Goal: Task Accomplishment & Management: Complete application form

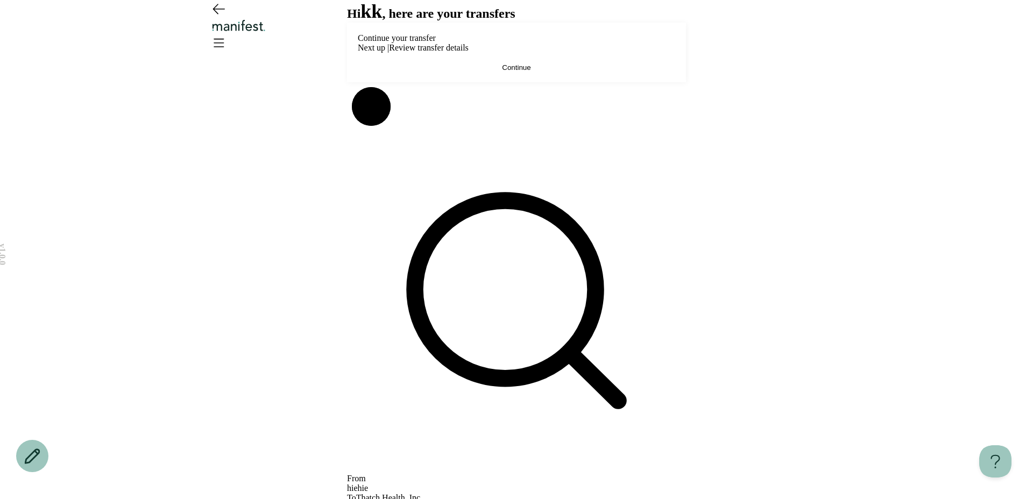
click at [541, 72] on button "Continue" at bounding box center [516, 67] width 317 height 8
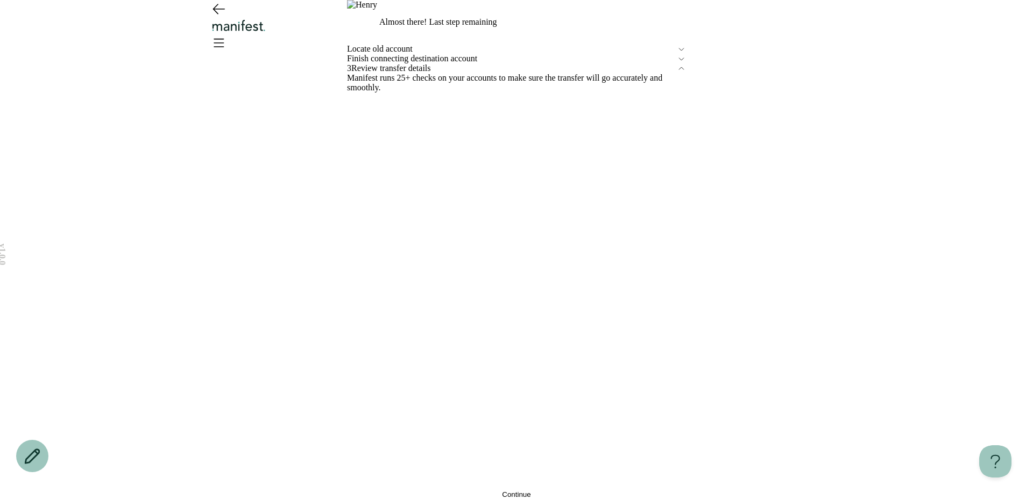
click at [222, 17] on icon "Go back" at bounding box center [218, 8] width 17 height 17
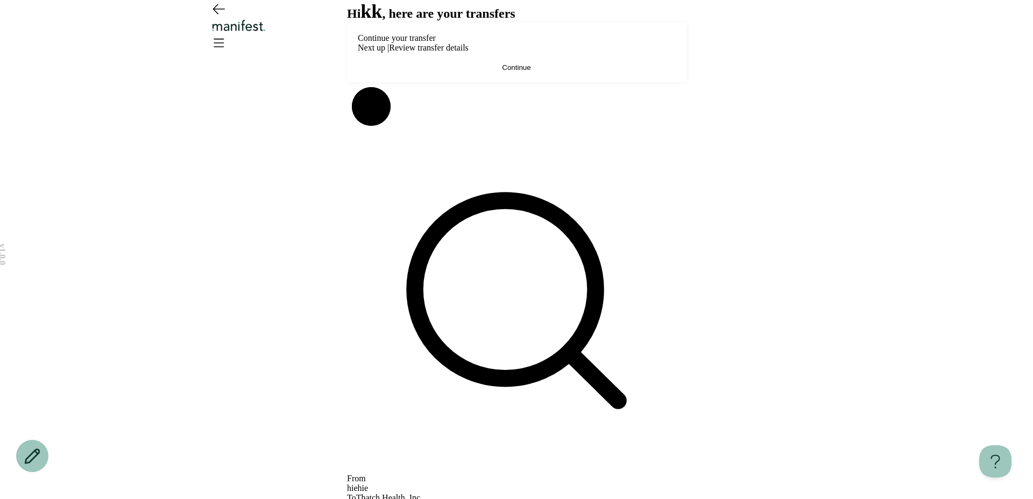
click at [482, 72] on button "Continue" at bounding box center [516, 67] width 317 height 8
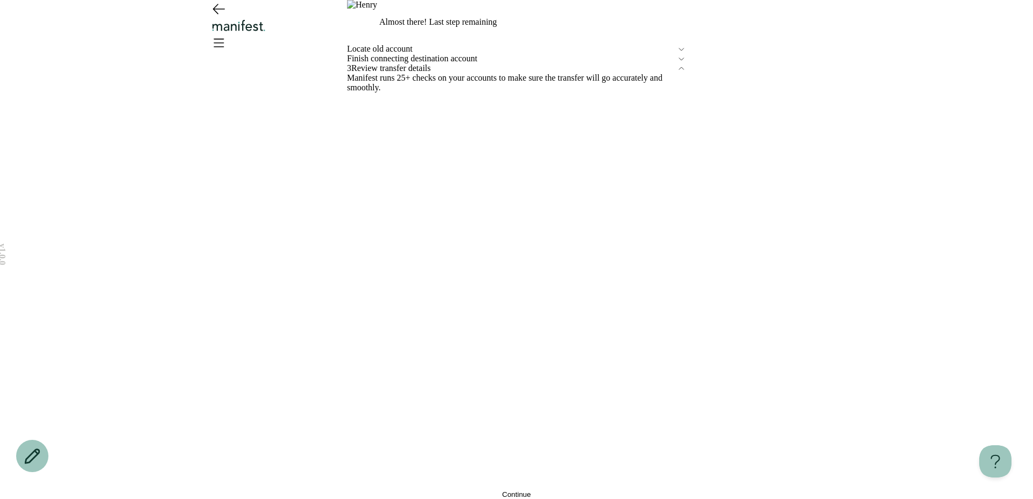
click at [426, 63] on div "Finish connecting destination account" at bounding box center [516, 59] width 339 height 10
click at [417, 63] on span "Finish connecting destination account" at bounding box center [512, 59] width 330 height 10
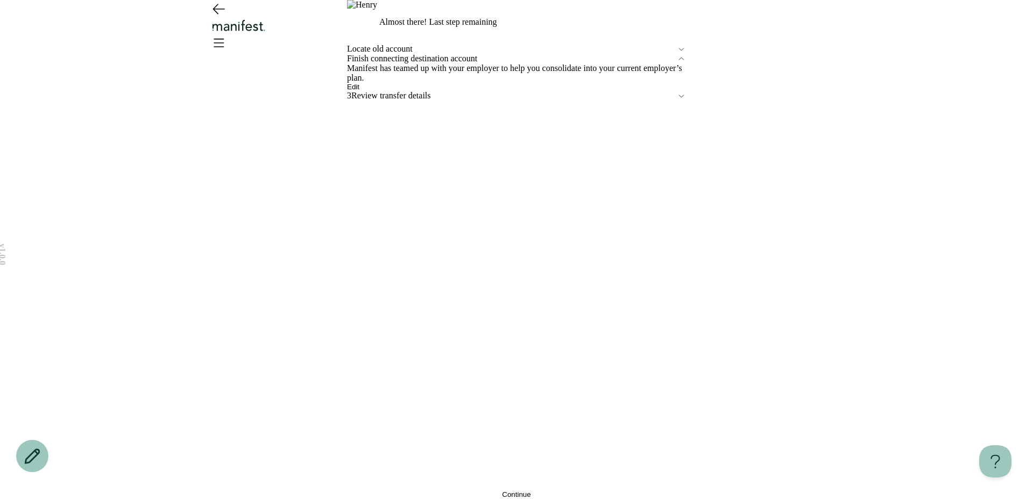
click at [359, 91] on span "Edit" at bounding box center [353, 87] width 12 height 8
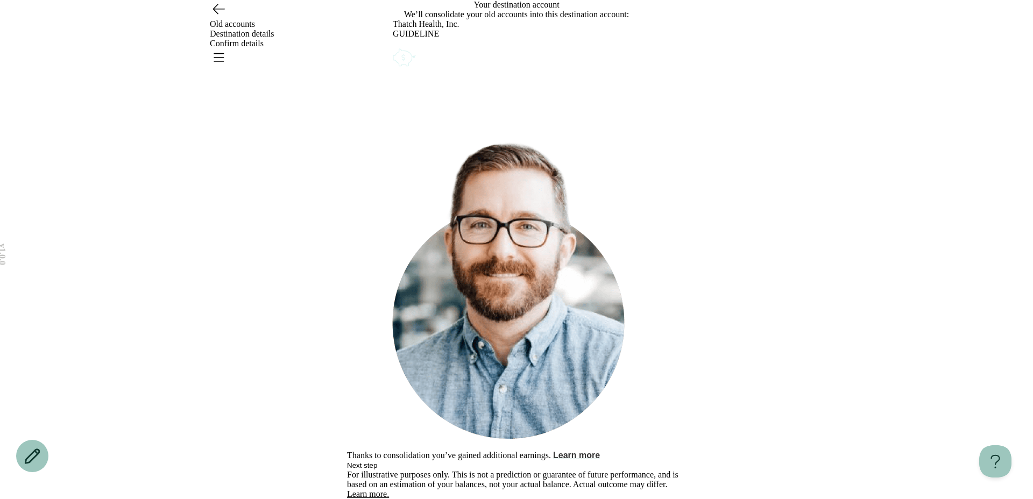
click at [600, 451] on button "Learn more" at bounding box center [576, 456] width 47 height 10
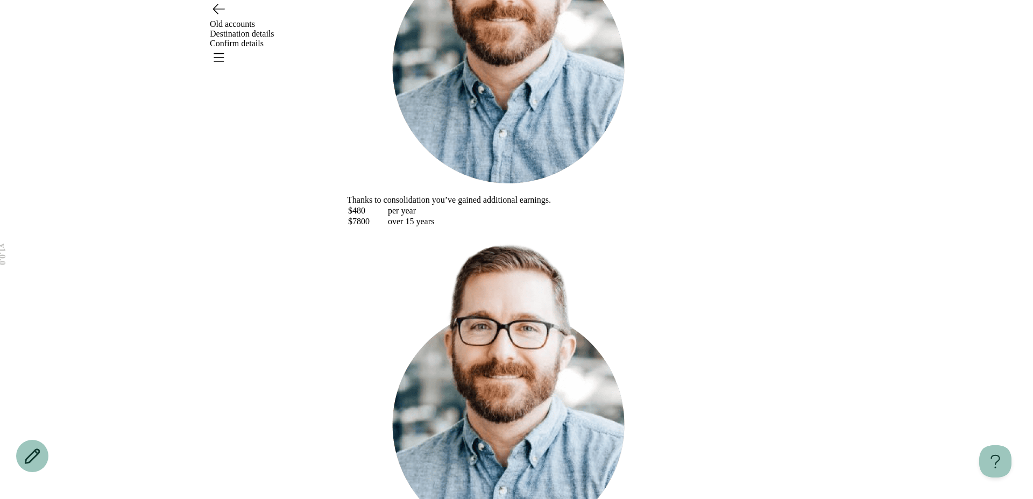
scroll to position [194, 0]
click at [686, 253] on div "Consolidate [DATE], retire happy Thanks to consolidation you’ve gained addition…" at bounding box center [516, 244] width 339 height 830
click at [347, 136] on div "Consolidate [DATE], retire happy Thanks to consolidation you’ve gained addition…" at bounding box center [516, 244] width 339 height 830
click at [347, 28] on div "Consolidate [DATE], retire happy Thanks to consolidation you’ve gained addition…" at bounding box center [516, 244] width 339 height 830
click at [347, 27] on div "Consolidate [DATE], retire happy Thanks to consolidation you’ve gained addition…" at bounding box center [516, 244] width 339 height 830
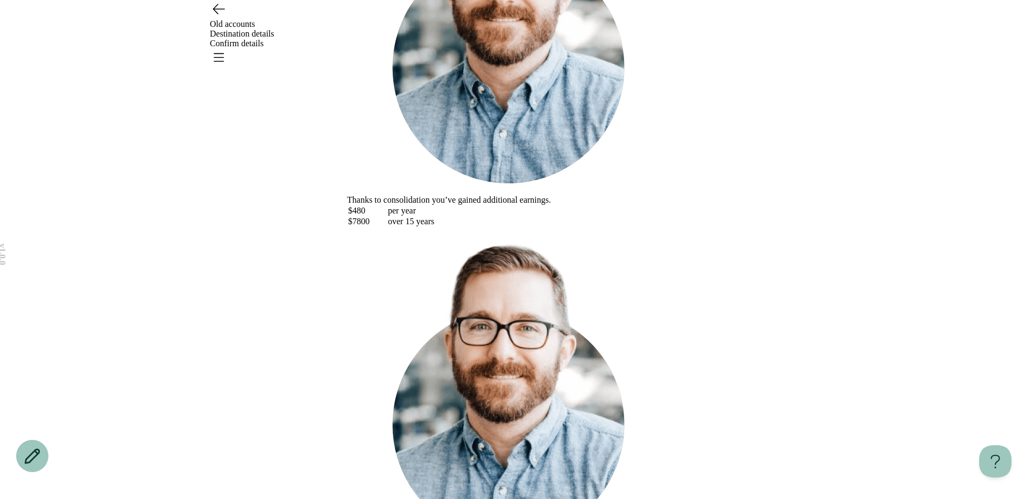
click at [347, 315] on div "Consolidate [DATE], retire happy Thanks to consolidation you’ve gained addition…" at bounding box center [516, 244] width 339 height 830
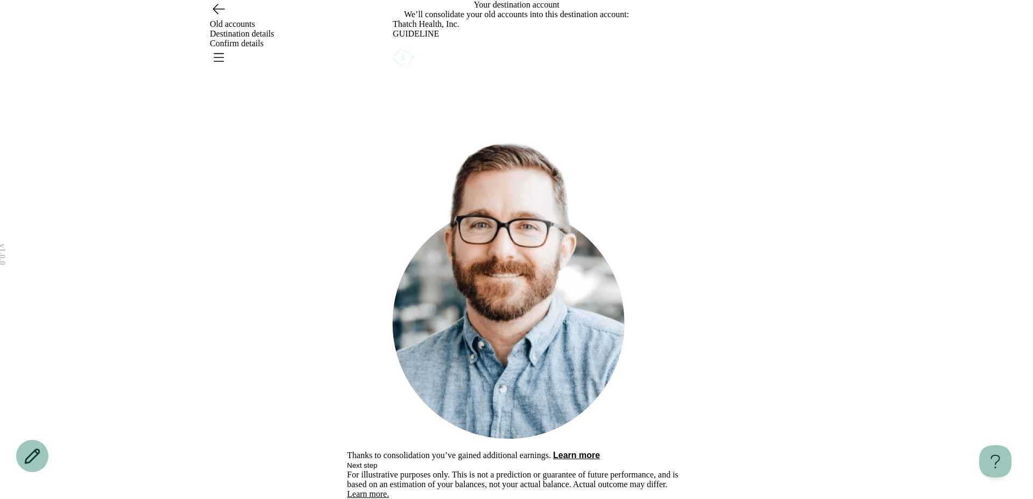
click at [222, 17] on icon "Go back" at bounding box center [218, 8] width 17 height 17
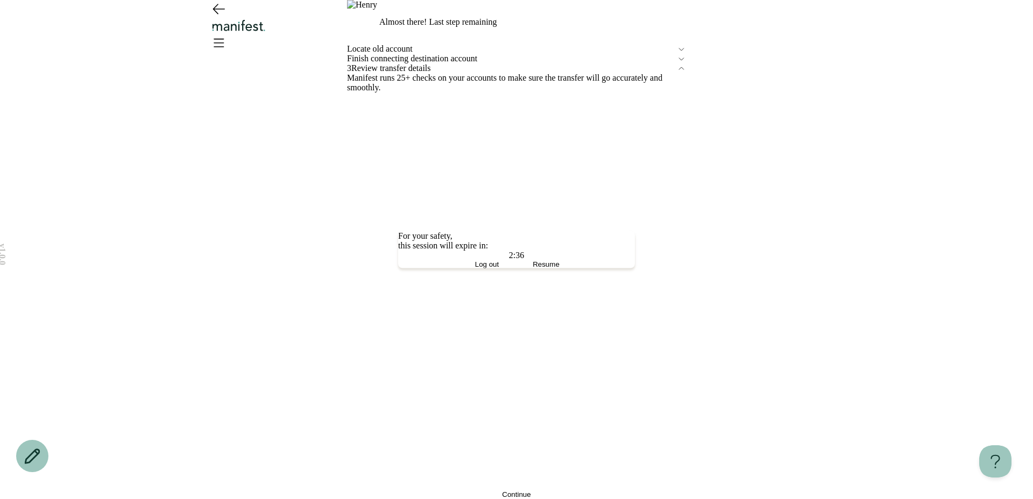
click at [539, 268] on span "Resume" at bounding box center [546, 264] width 27 height 8
click at [407, 63] on div "Finish connecting destination account" at bounding box center [516, 59] width 339 height 10
click at [407, 63] on span "Finish connecting destination account" at bounding box center [512, 59] width 330 height 10
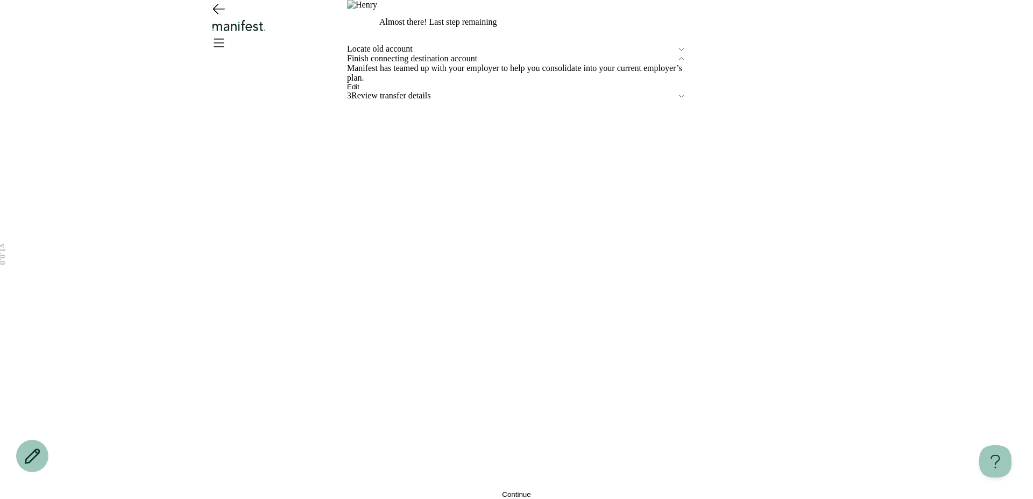
click at [405, 54] on div "Locate old account" at bounding box center [516, 49] width 339 height 10
click at [393, 126] on div "Almost there! Last step remaining Locate old account Finish connecting destinat…" at bounding box center [516, 249] width 339 height 499
click at [391, 54] on span "Locate old account" at bounding box center [512, 49] width 330 height 10
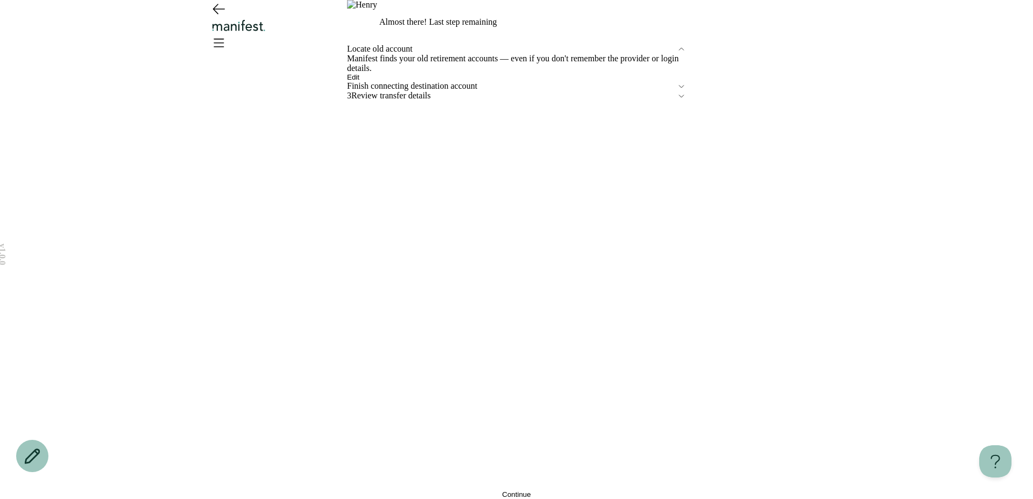
click at [359, 81] on button "Edit" at bounding box center [353, 77] width 12 height 8
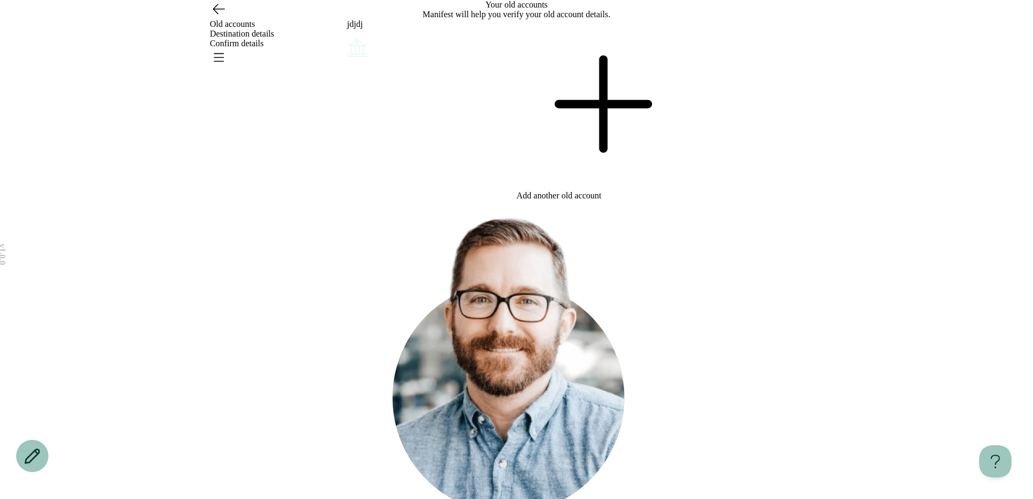
click at [582, 183] on div "Add another old account" at bounding box center [600, 109] width 169 height 181
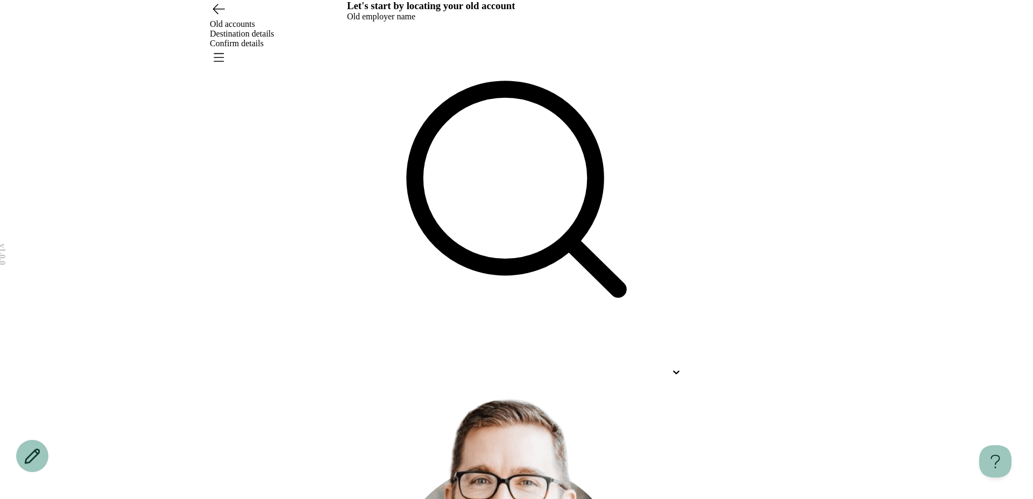
click at [384, 151] on div at bounding box center [516, 202] width 339 height 360
click at [386, 367] on div at bounding box center [507, 372] width 320 height 10
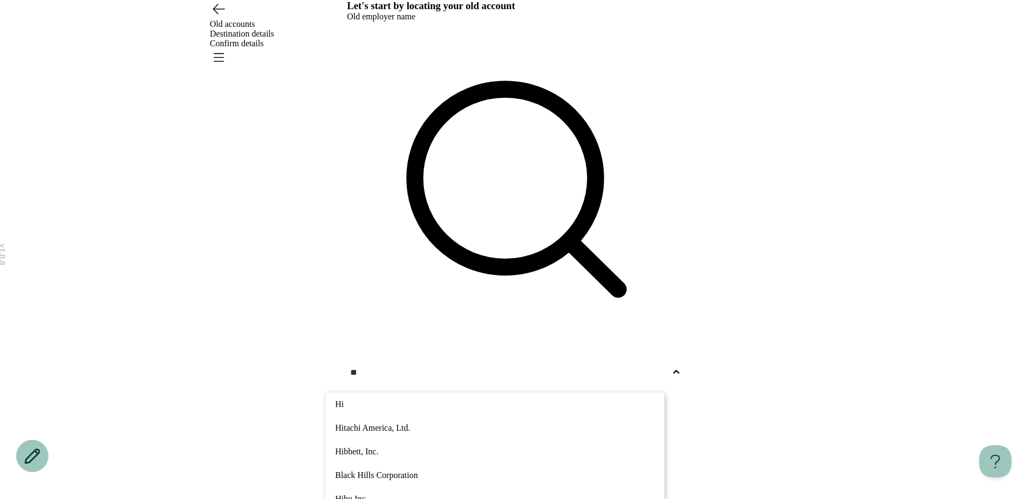
click at [419, 445] on p "Hibbett, Inc." at bounding box center [495, 451] width 320 height 13
type input "**"
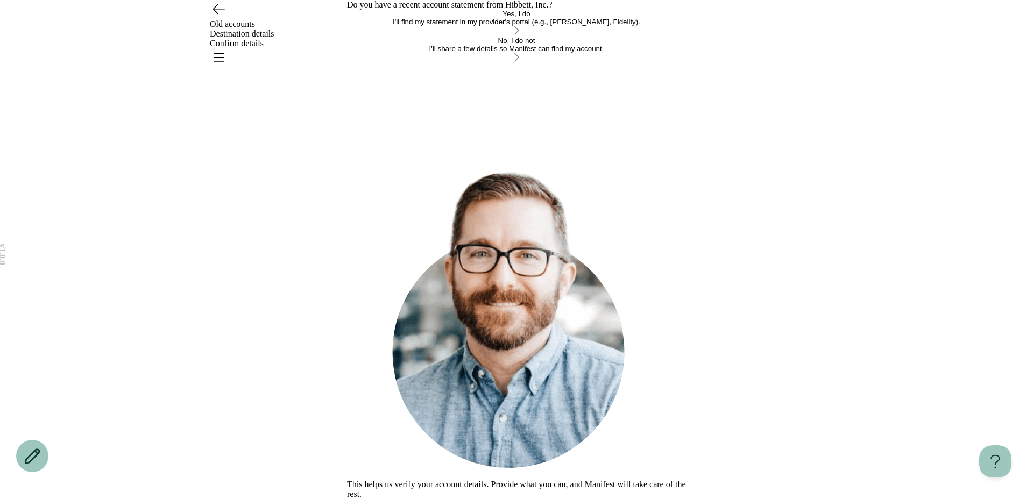
click at [406, 26] on div "I'll find my statement in my provider's portal (e.g., [PERSON_NAME], Fidelity)." at bounding box center [516, 22] width 339 height 8
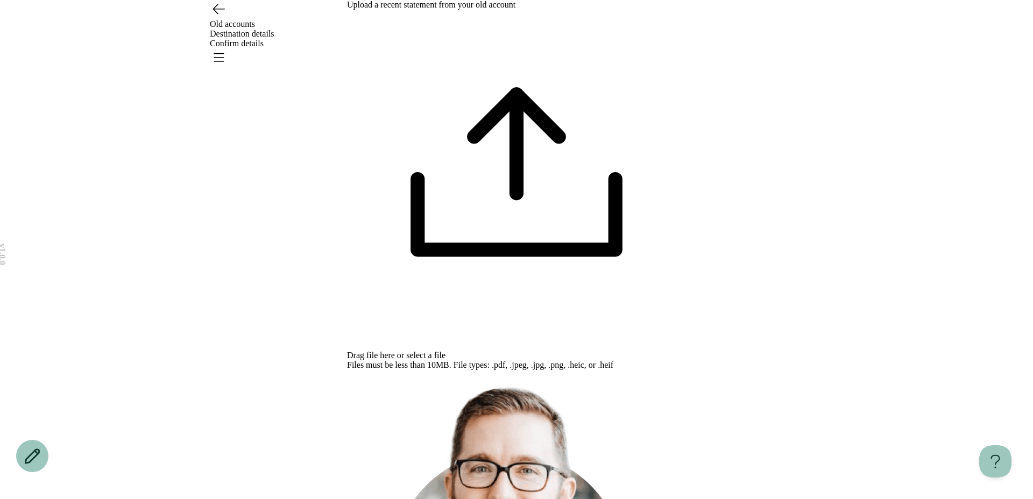
click at [464, 360] on div "Files must be less than 10MB. File types: .pdf, .jpeg, .jpg, .png, .heic, or .h…" at bounding box center [516, 365] width 339 height 10
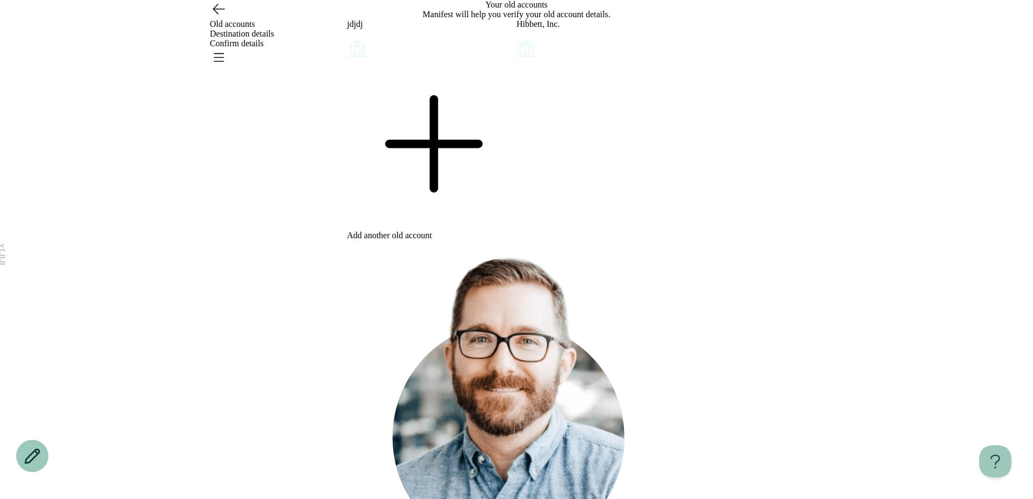
click at [216, 17] on icon "Go back" at bounding box center [218, 8] width 17 height 17
click at [601, 59] on div "Hibbett, Inc." at bounding box center [600, 39] width 169 height 40
click at [435, 229] on icon at bounding box center [431, 143] width 169 height 169
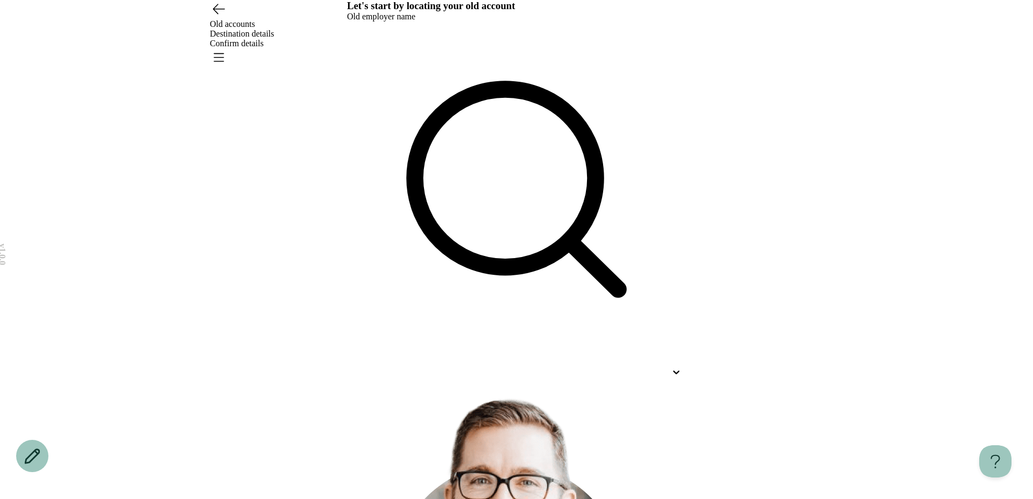
click at [387, 367] on div at bounding box center [507, 372] width 320 height 10
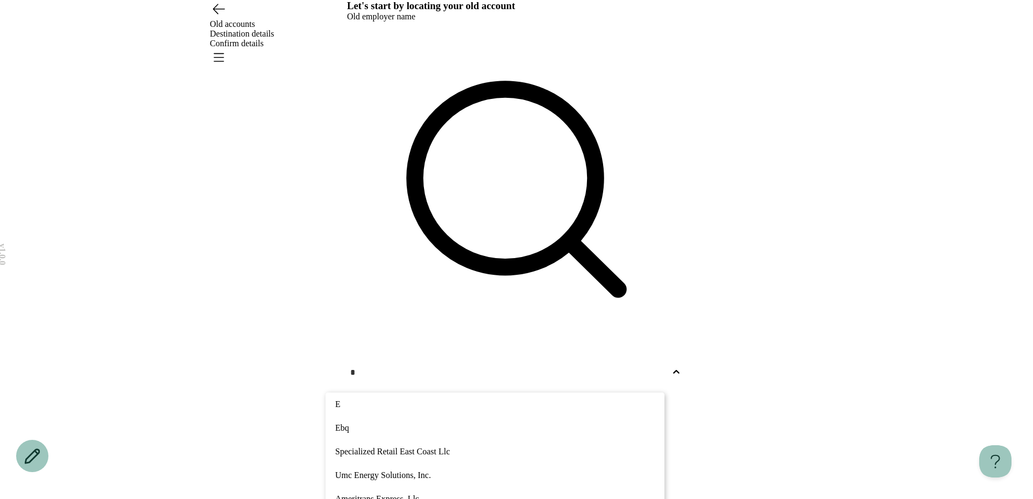
click at [415, 445] on p "Specialized Retail East Coast Llc" at bounding box center [495, 451] width 320 height 13
type input "*"
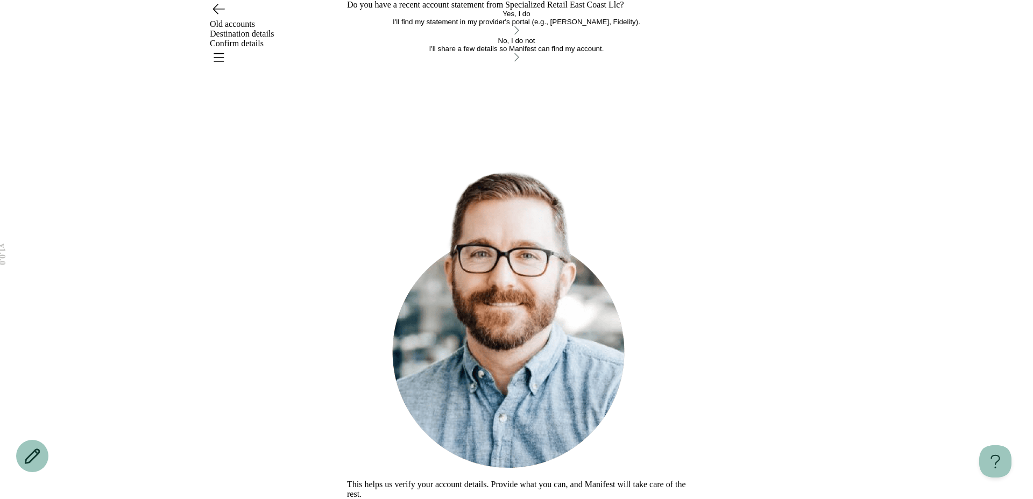
click at [400, 53] on div "I'll share a few details so Manifest can find my account." at bounding box center [516, 49] width 339 height 8
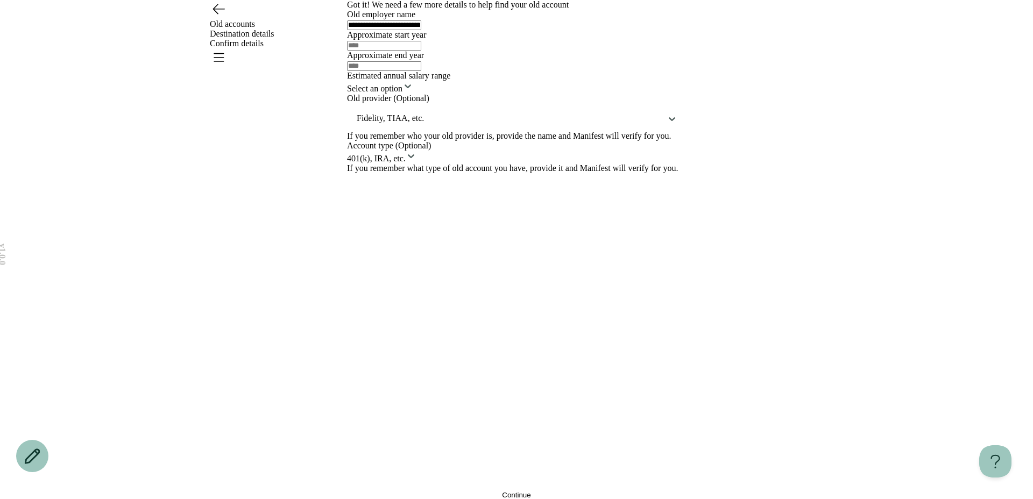
click at [403, 51] on div at bounding box center [516, 45] width 339 height 11
click at [368, 51] on input "text" at bounding box center [384, 46] width 74 height 10
type input "****"
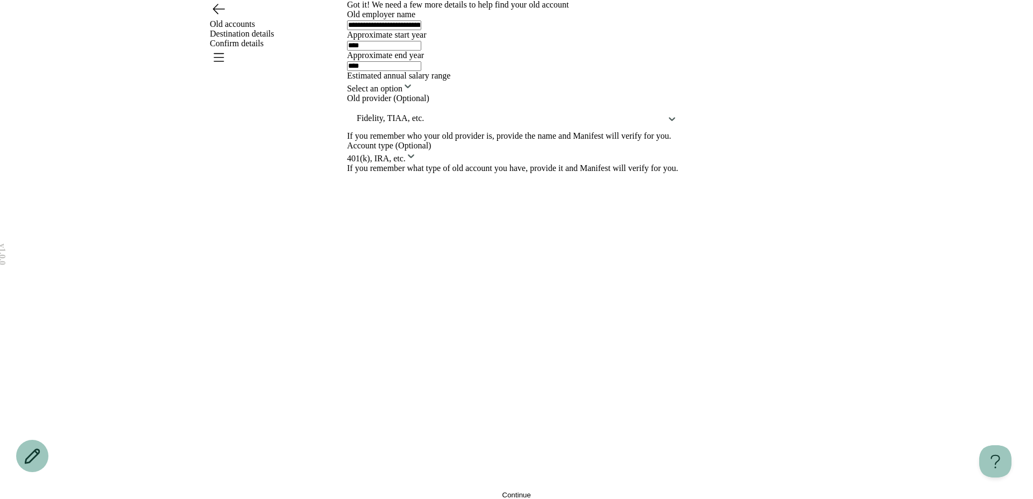
click at [352, 173] on div "**********" at bounding box center [516, 92] width 339 height 164
click at [395, 296] on html "**********" at bounding box center [516, 249] width 1033 height 499
click at [400, 125] on div at bounding box center [509, 118] width 307 height 13
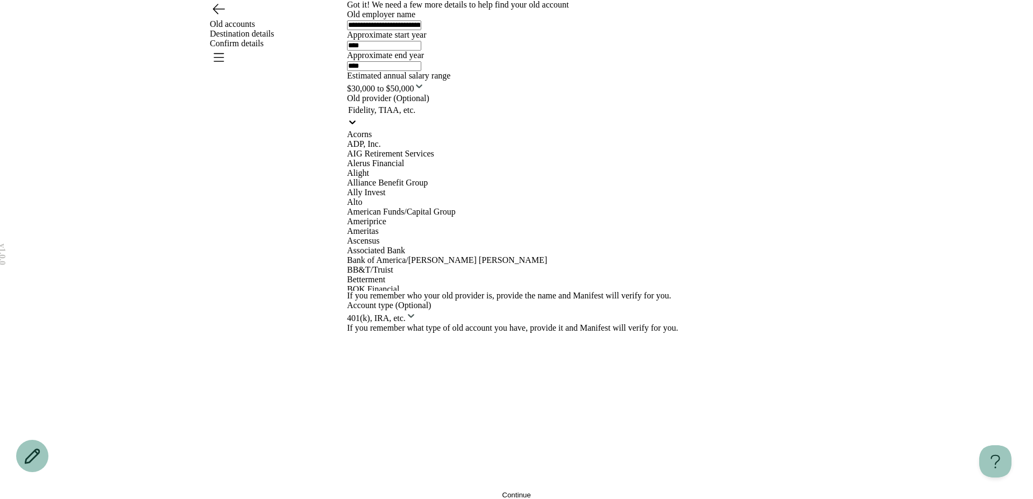
click at [294, 372] on div "**********" at bounding box center [516, 249] width 1033 height 499
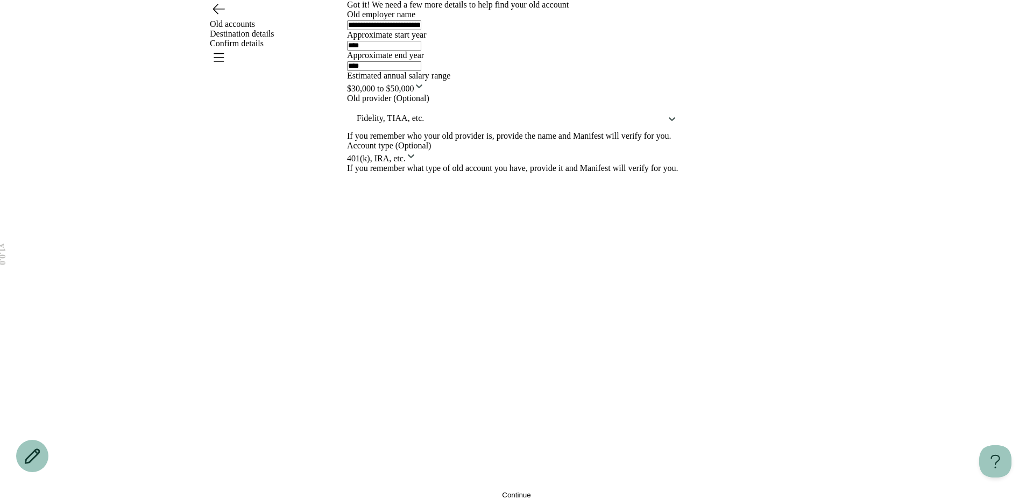
scroll to position [45, 0]
click at [439, 491] on button "Continue" at bounding box center [516, 495] width 339 height 8
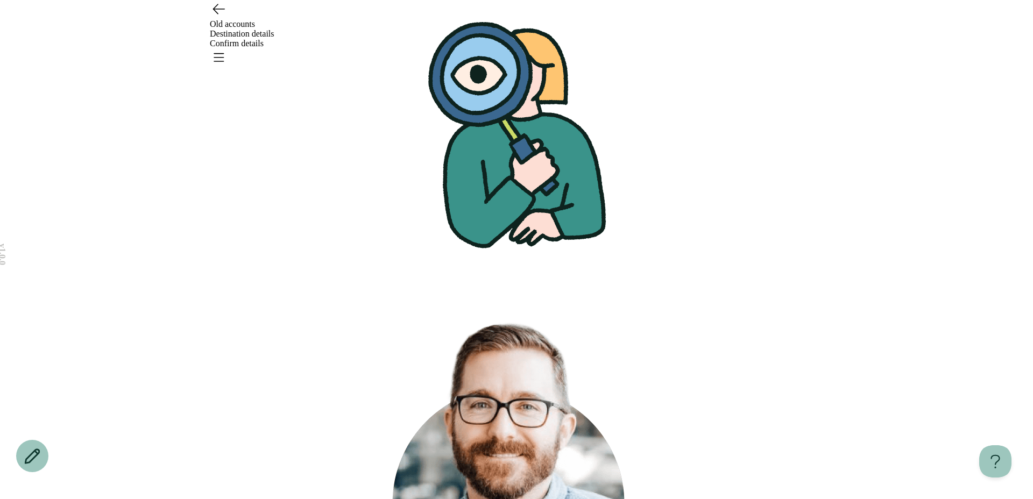
scroll to position [0, 0]
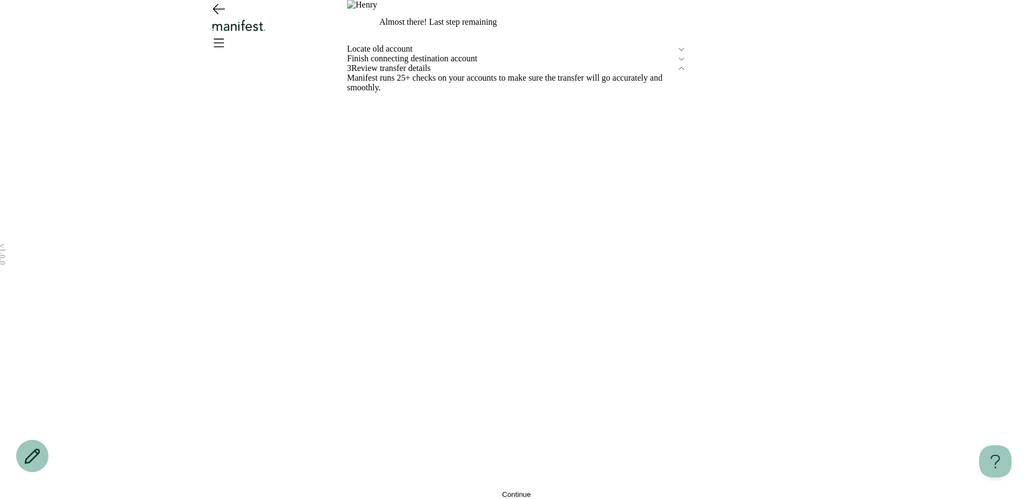
click at [413, 63] on span "Finish connecting destination account" at bounding box center [512, 59] width 330 height 10
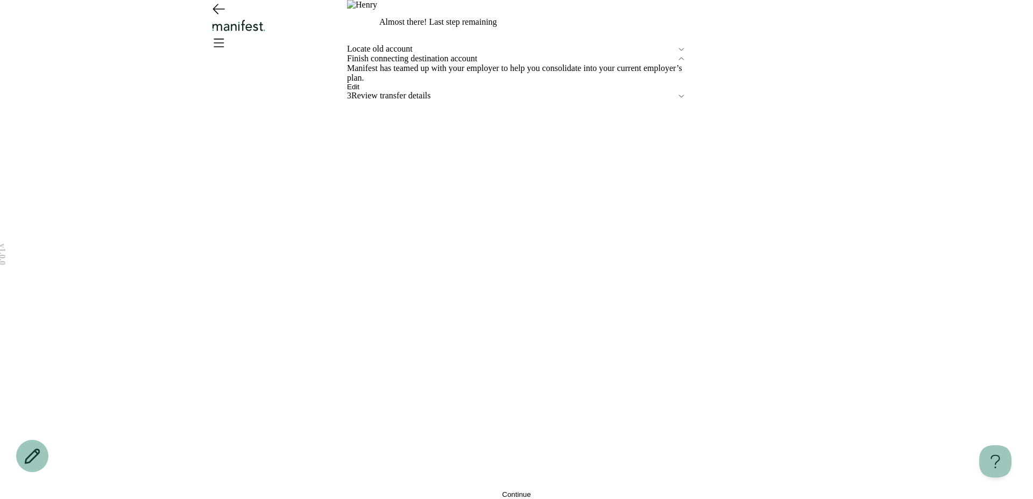
click at [407, 455] on div "Almost there! Last step remaining Locate old account Finish connecting destinat…" at bounding box center [516, 249] width 339 height 499
click at [409, 491] on button "Continue" at bounding box center [516, 495] width 339 height 8
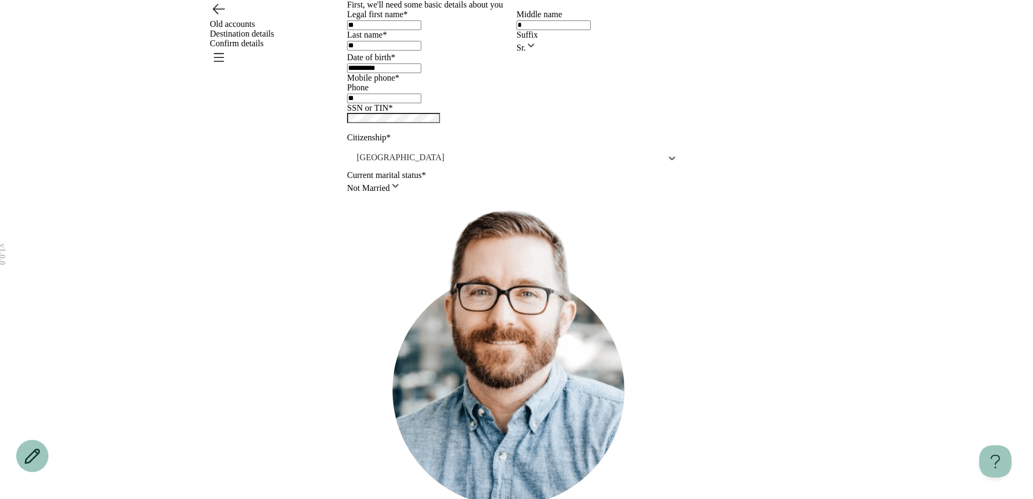
type input "**********"
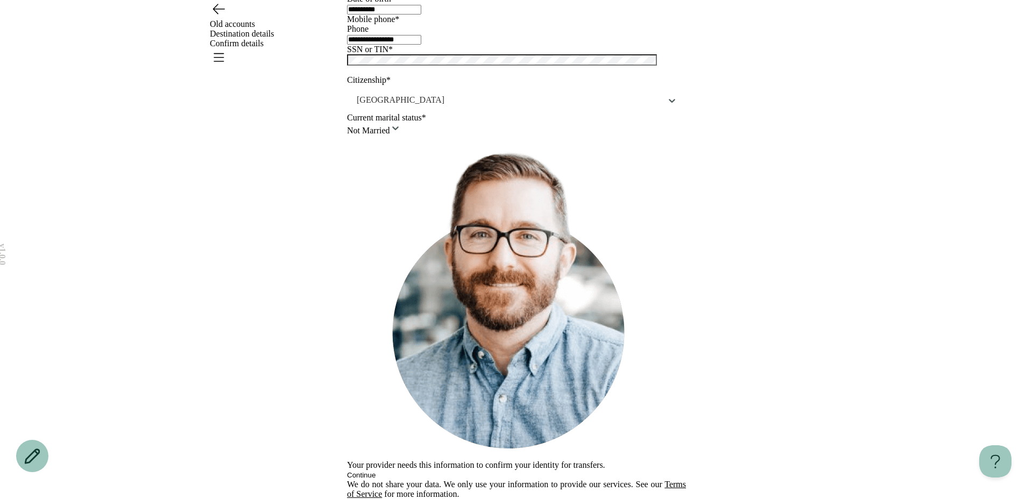
click at [376, 471] on button "Continue" at bounding box center [361, 475] width 29 height 8
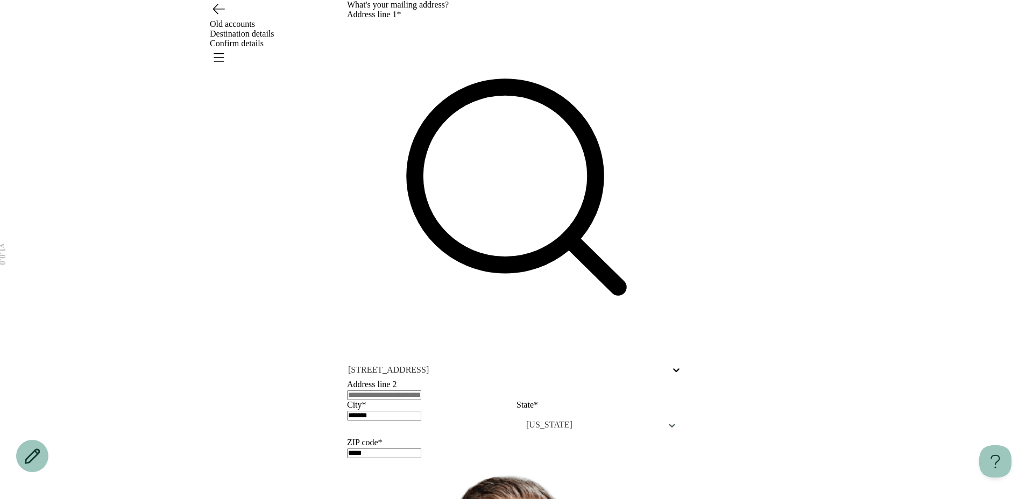
click at [216, 17] on icon "Go back" at bounding box center [218, 8] width 17 height 17
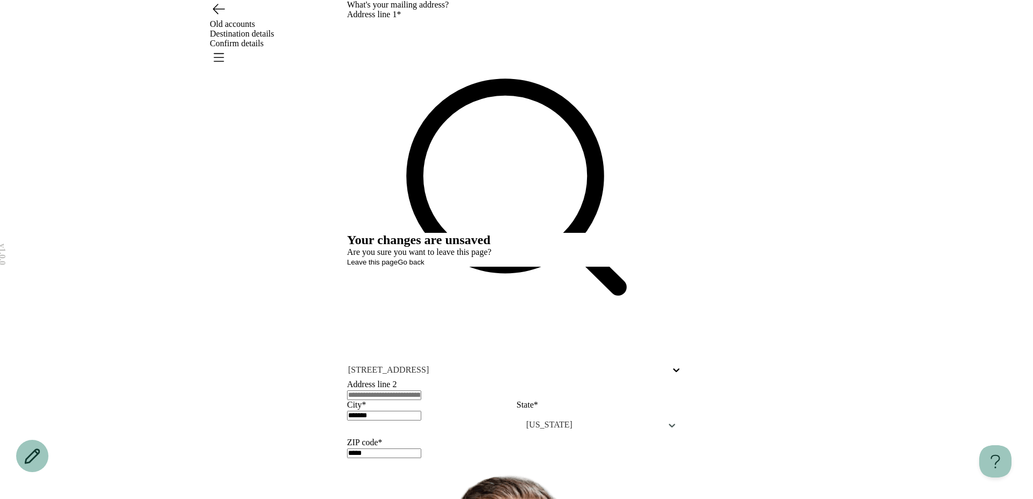
click at [398, 266] on button "Leave this page" at bounding box center [372, 262] width 51 height 8
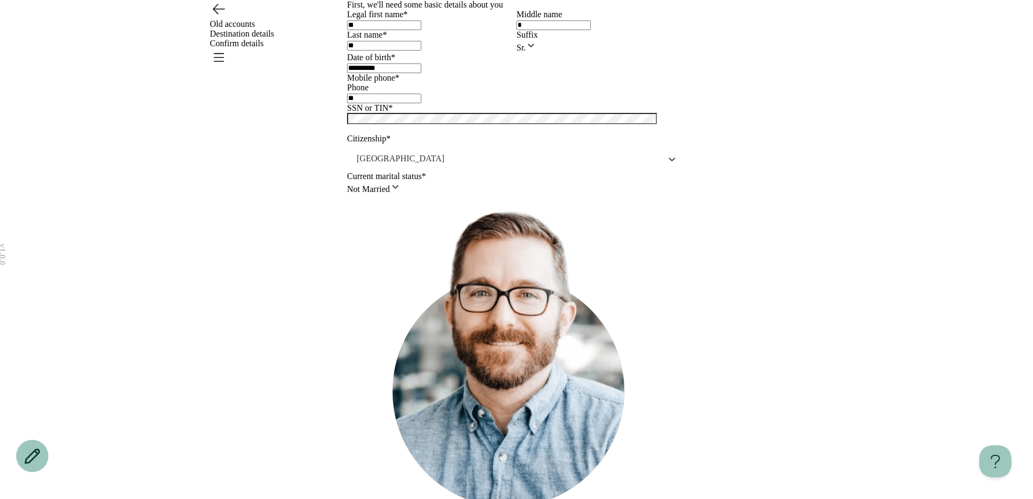
type input "**********"
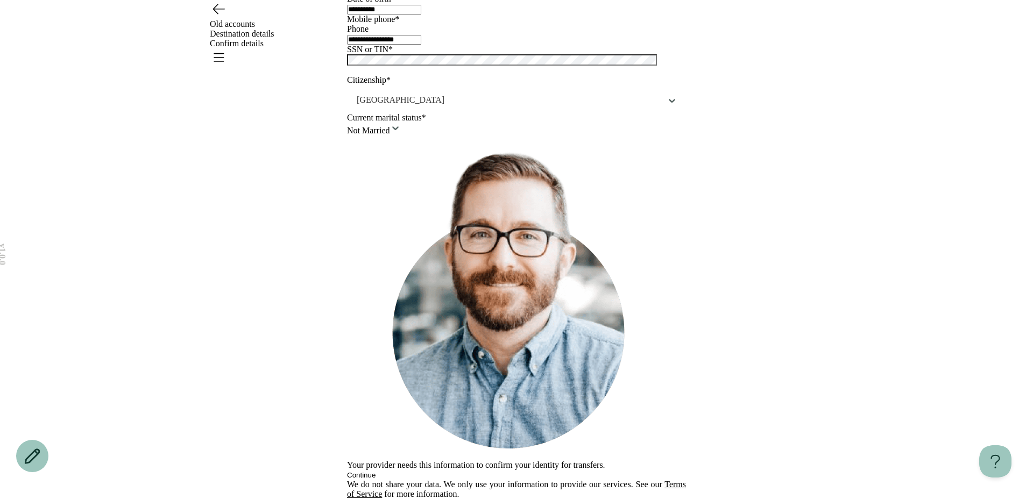
scroll to position [175, 0]
click at [398, 349] on html "**********" at bounding box center [516, 220] width 1033 height 558
click at [376, 471] on button "Continue" at bounding box center [361, 475] width 29 height 8
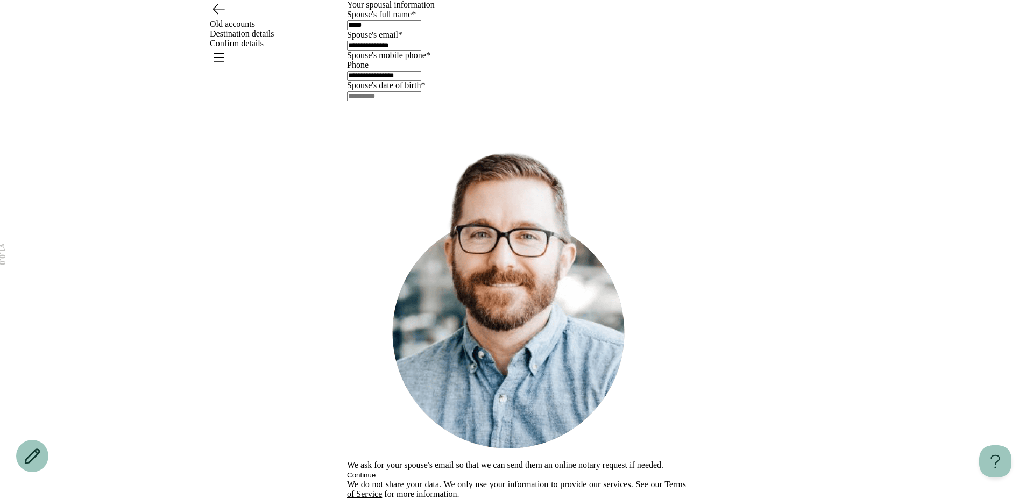
scroll to position [56, 0]
click at [376, 101] on input "text" at bounding box center [384, 96] width 74 height 10
type input "**********"
click at [376, 471] on button "Continue" at bounding box center [361, 475] width 29 height 8
type input "*****"
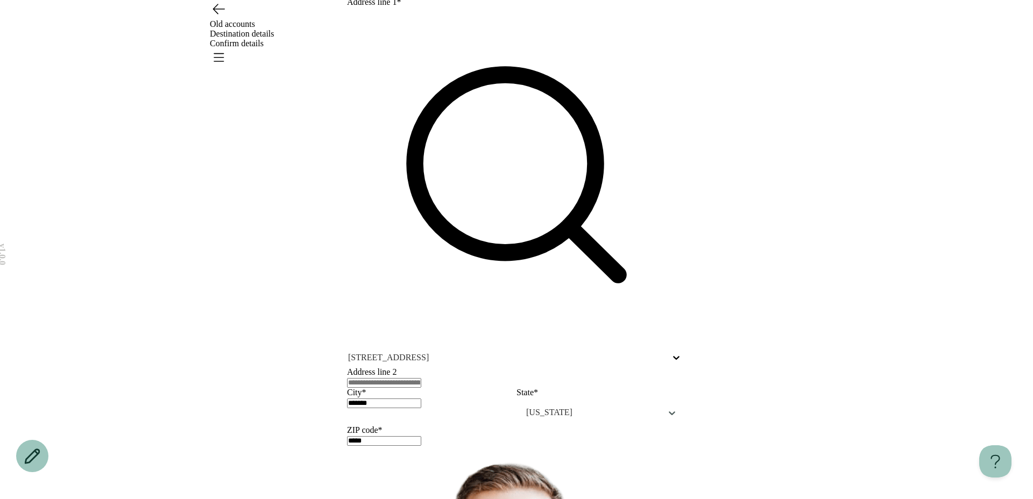
scroll to position [33, 0]
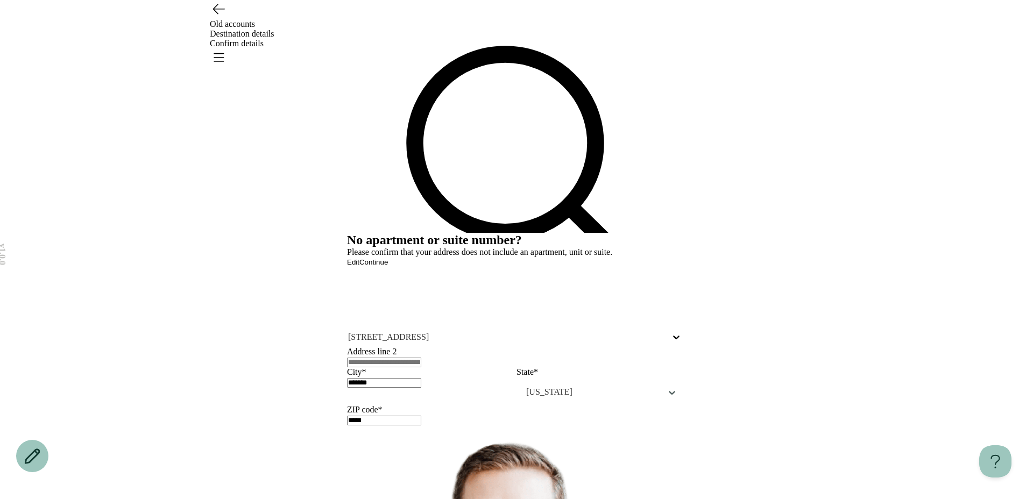
click at [388, 266] on button "Continue" at bounding box center [373, 262] width 29 height 8
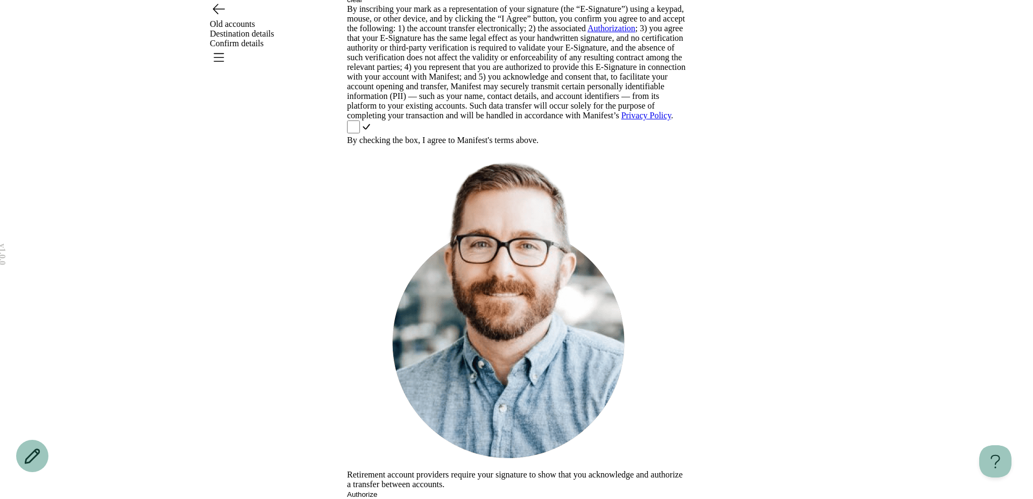
click at [377, 491] on button "Authorize" at bounding box center [362, 495] width 30 height 8
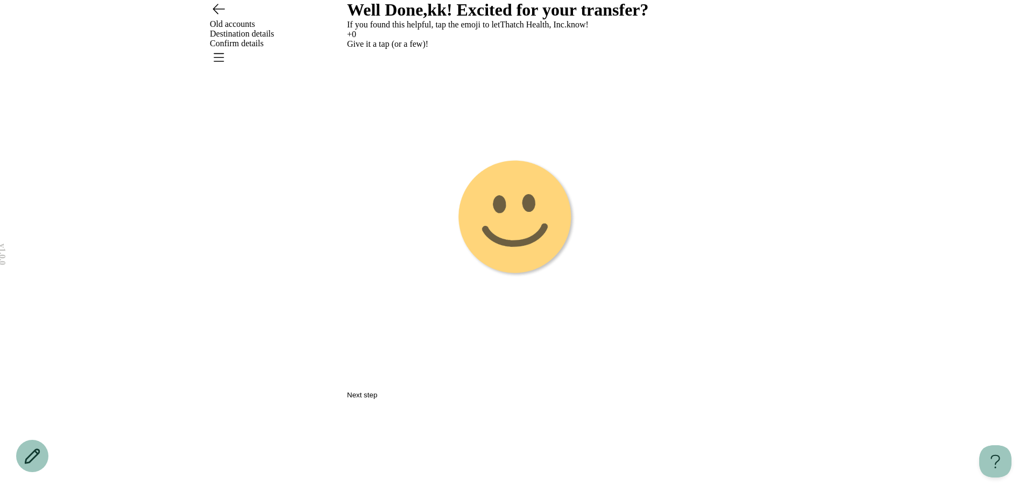
click at [520, 280] on image "Emoji 1 touch loop animation" at bounding box center [517, 219] width 124 height 124
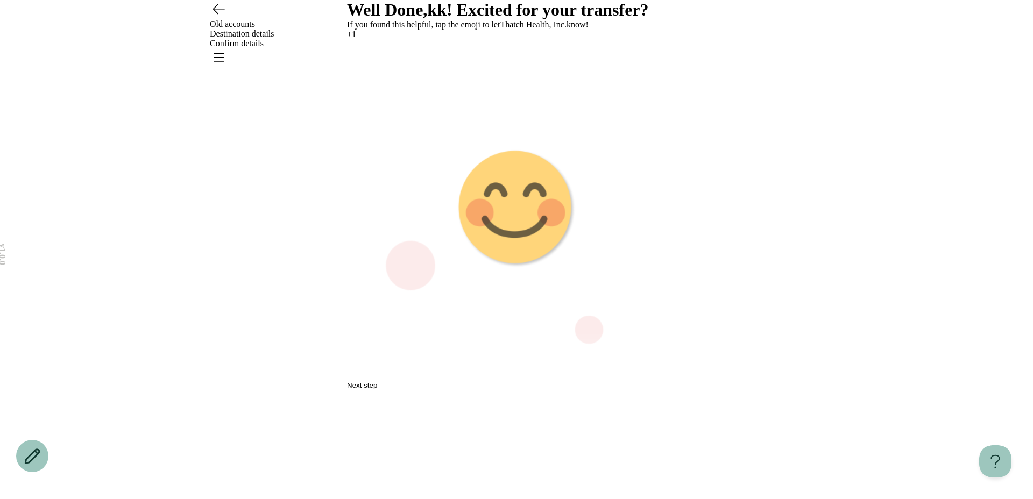
click at [520, 281] on g "Emoji 2 animation" at bounding box center [516, 208] width 339 height 339
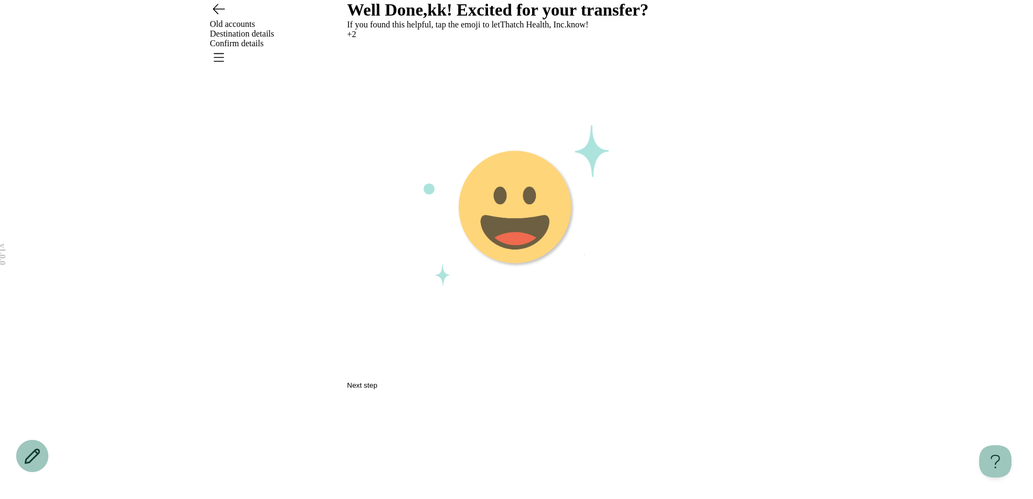
click at [520, 268] on image "Emoji 3 animation" at bounding box center [516, 208] width 119 height 119
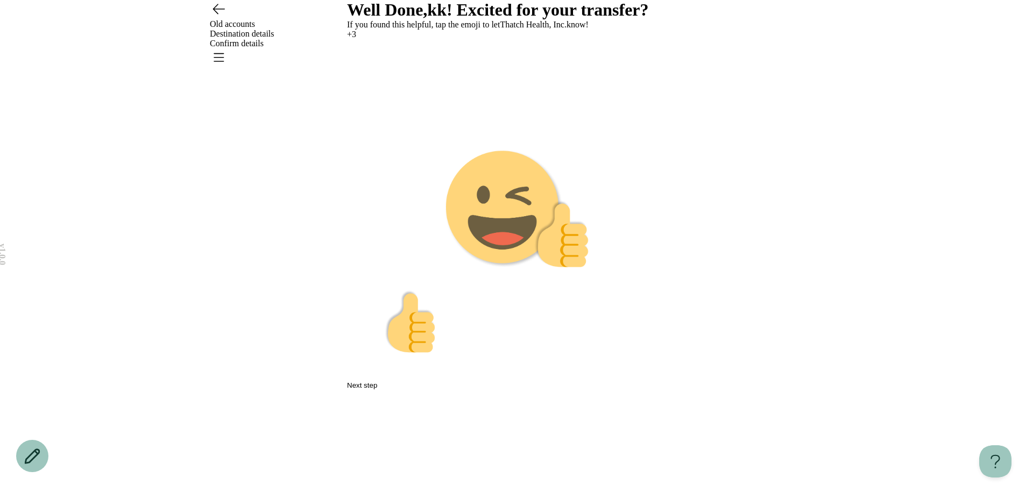
click at [520, 268] on image "Emoji 4 animation" at bounding box center [516, 208] width 144 height 119
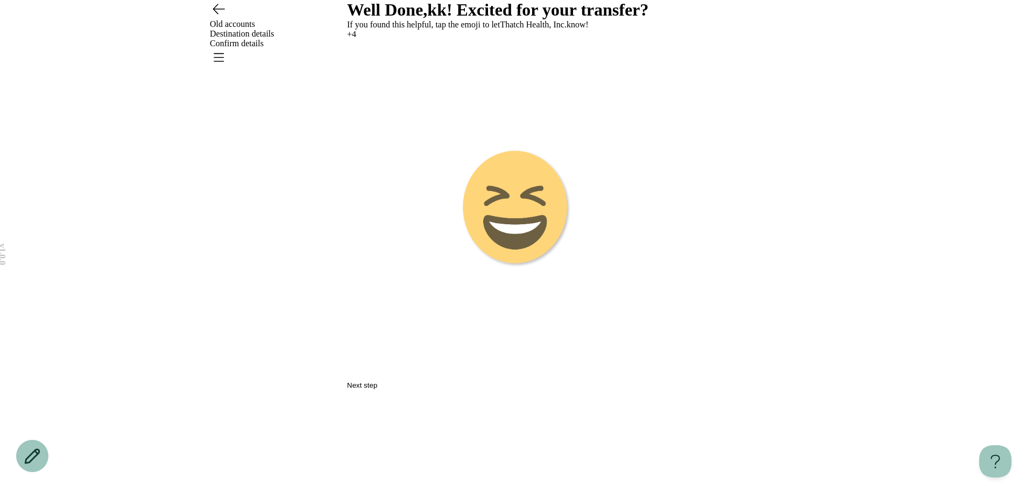
click at [520, 268] on image "Emoji 5 animation" at bounding box center [517, 208] width 110 height 119
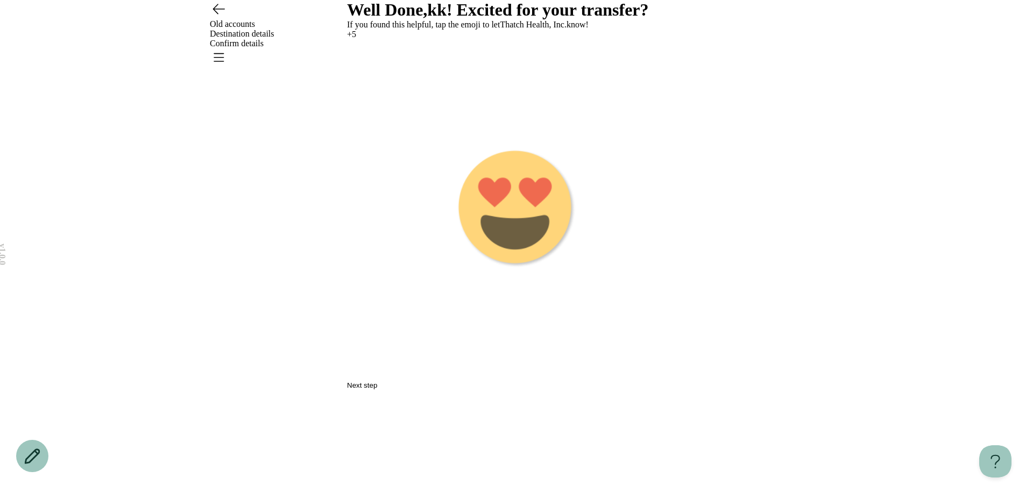
click at [520, 280] on g "Emoji 6 animation" at bounding box center [516, 208] width 339 height 339
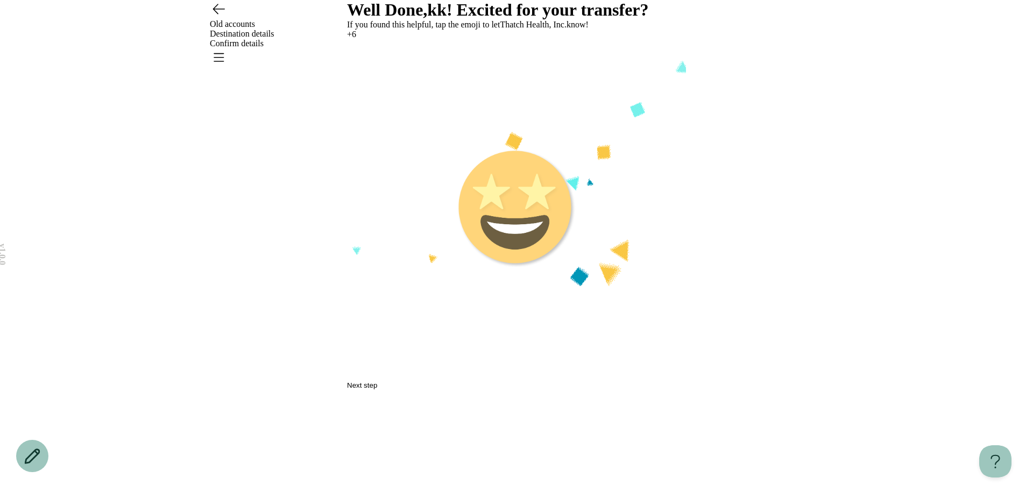
click at [377, 390] on button "Next step" at bounding box center [362, 385] width 30 height 8
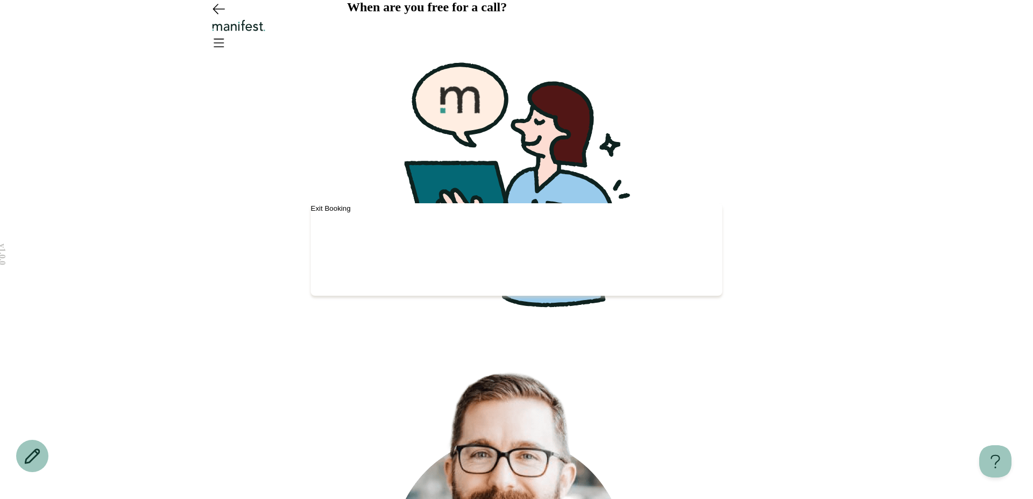
click at [351, 204] on button "Exit Booking" at bounding box center [331, 208] width 40 height 8
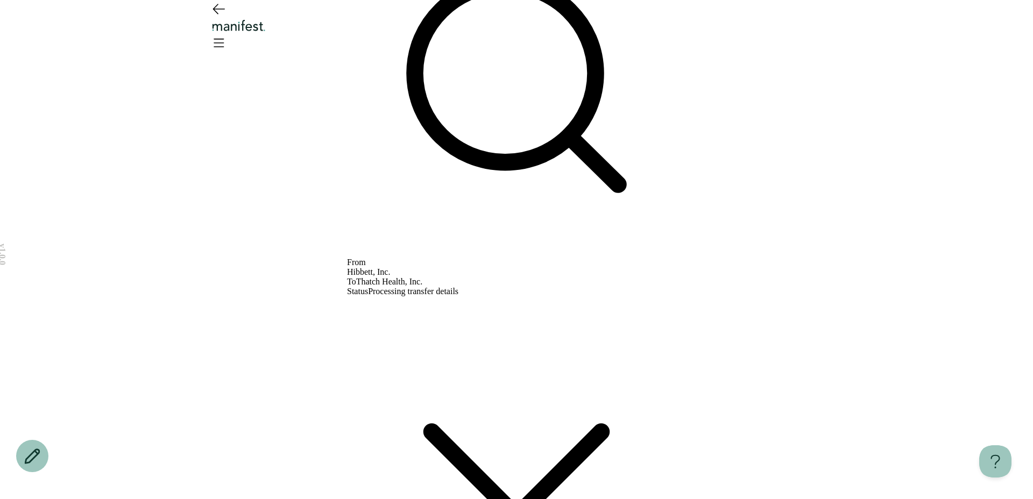
scroll to position [2777, 0]
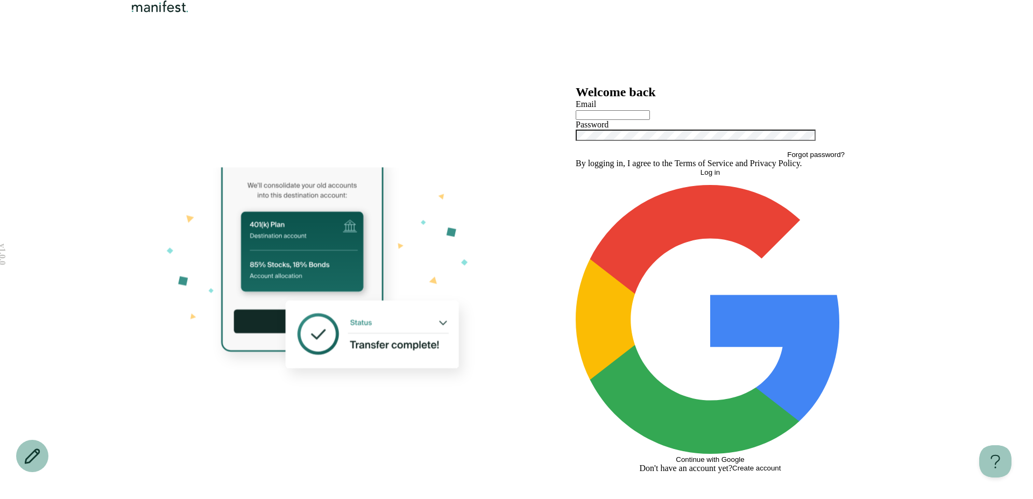
click at [651, 151] on div "Email Password" at bounding box center [710, 125] width 269 height 51
click at [625, 120] on input "text" at bounding box center [613, 115] width 74 height 10
type input "**********"
click at [662, 370] on div "Log in Continue with Google" at bounding box center [710, 315] width 269 height 295
click at [665, 176] on button "Log in" at bounding box center [710, 172] width 269 height 8
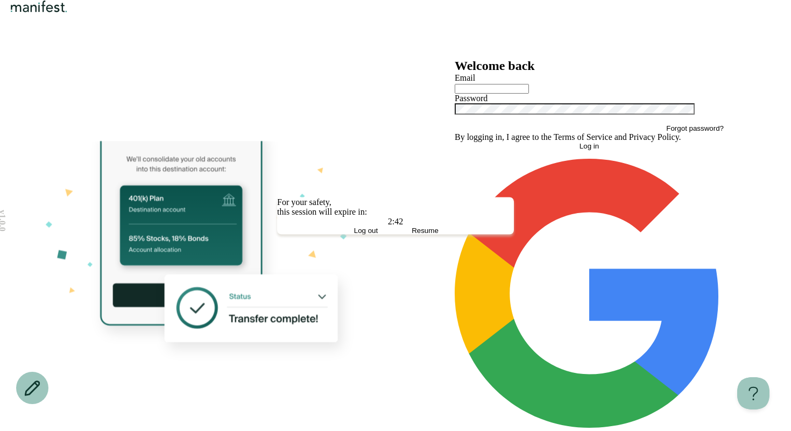
click at [431, 234] on span "Resume" at bounding box center [425, 230] width 27 height 8
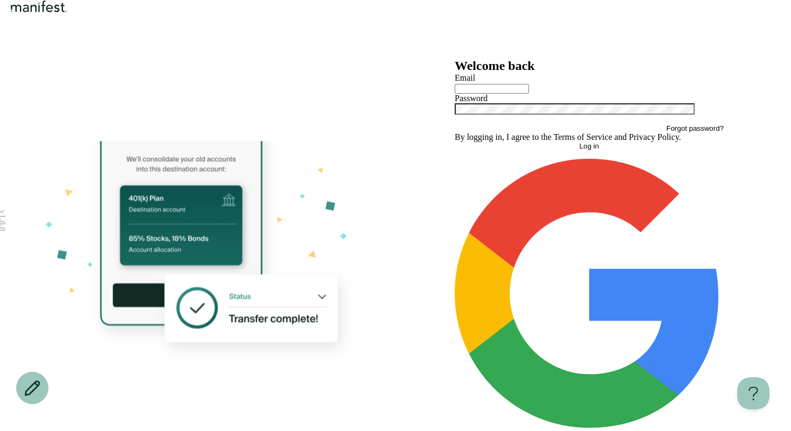
click at [529, 94] on input "text" at bounding box center [492, 89] width 74 height 10
